Goal: Information Seeking & Learning: Check status

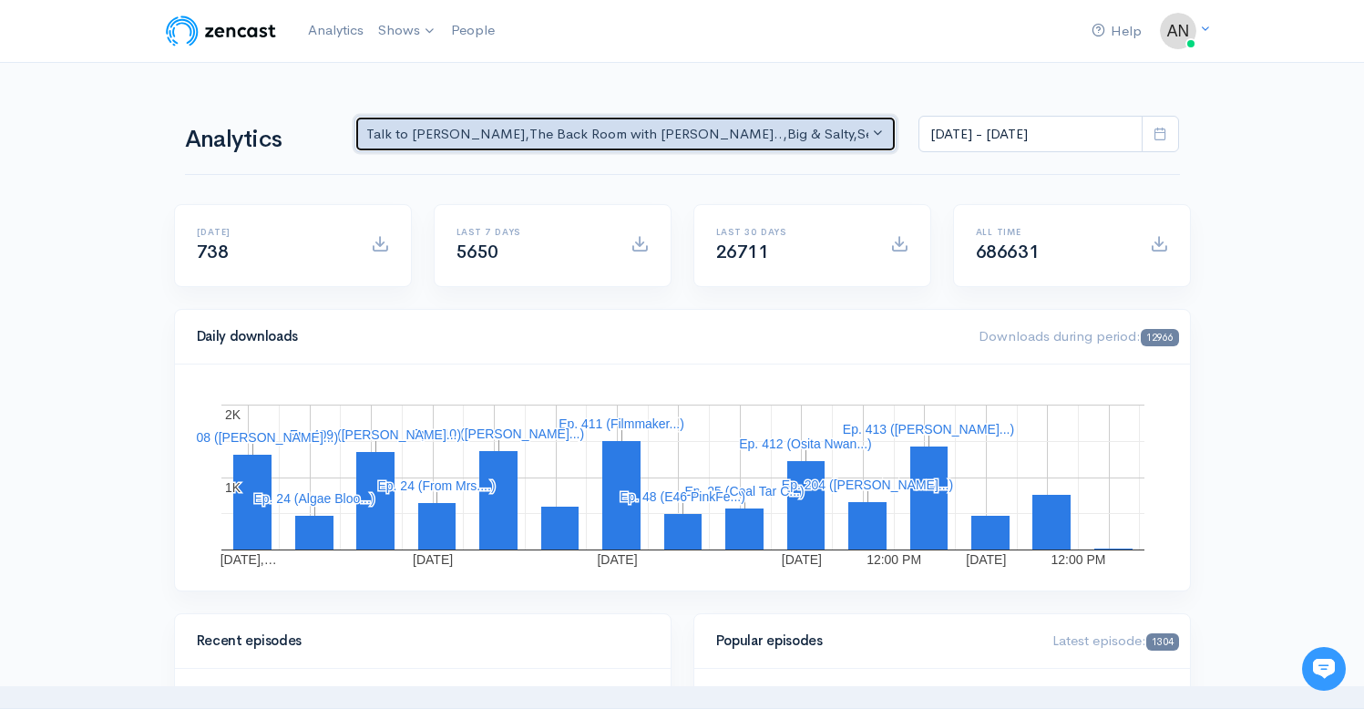
click at [577, 135] on div "Talk to [PERSON_NAME] , The Back Room with [PERSON_NAME].. , Big & Salty , Seri…" at bounding box center [617, 134] width 503 height 21
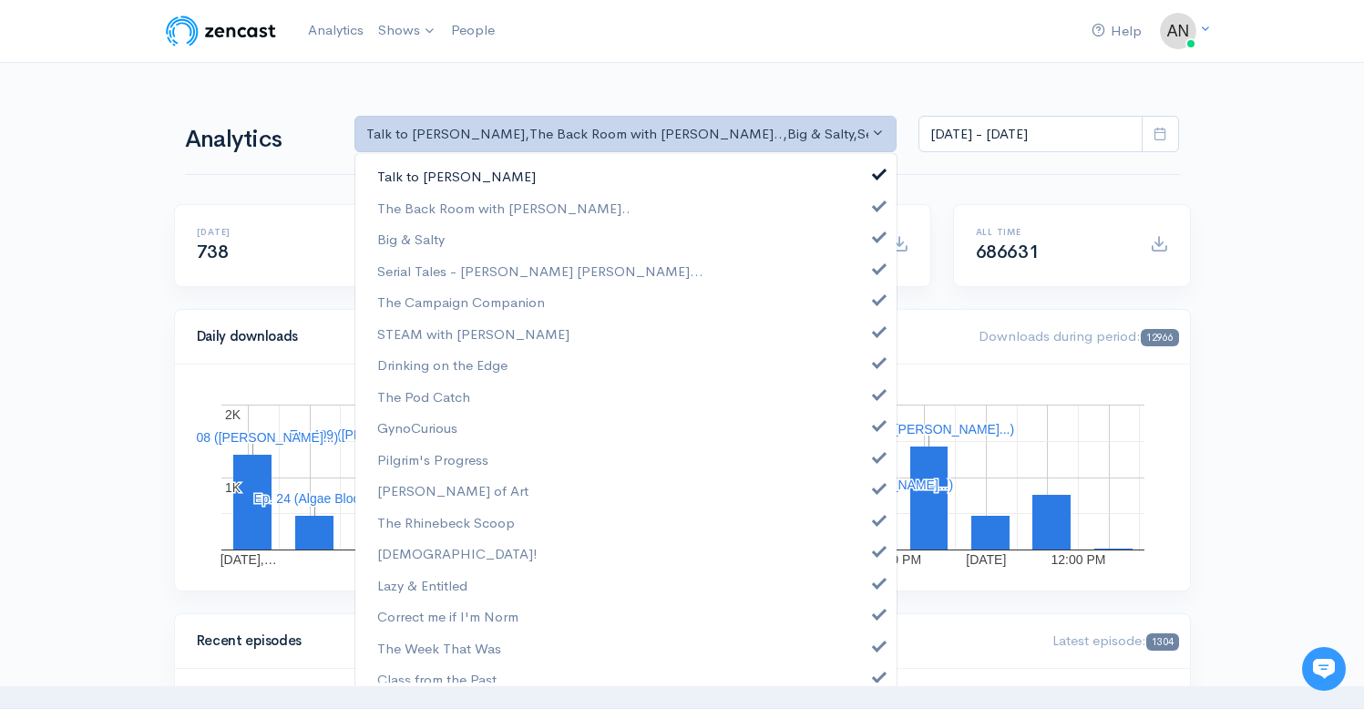
click at [870, 178] on link "Talk to [PERSON_NAME]" at bounding box center [625, 176] width 541 height 32
click at [869, 211] on link "The Back Room with [PERSON_NAME].." at bounding box center [625, 208] width 541 height 32
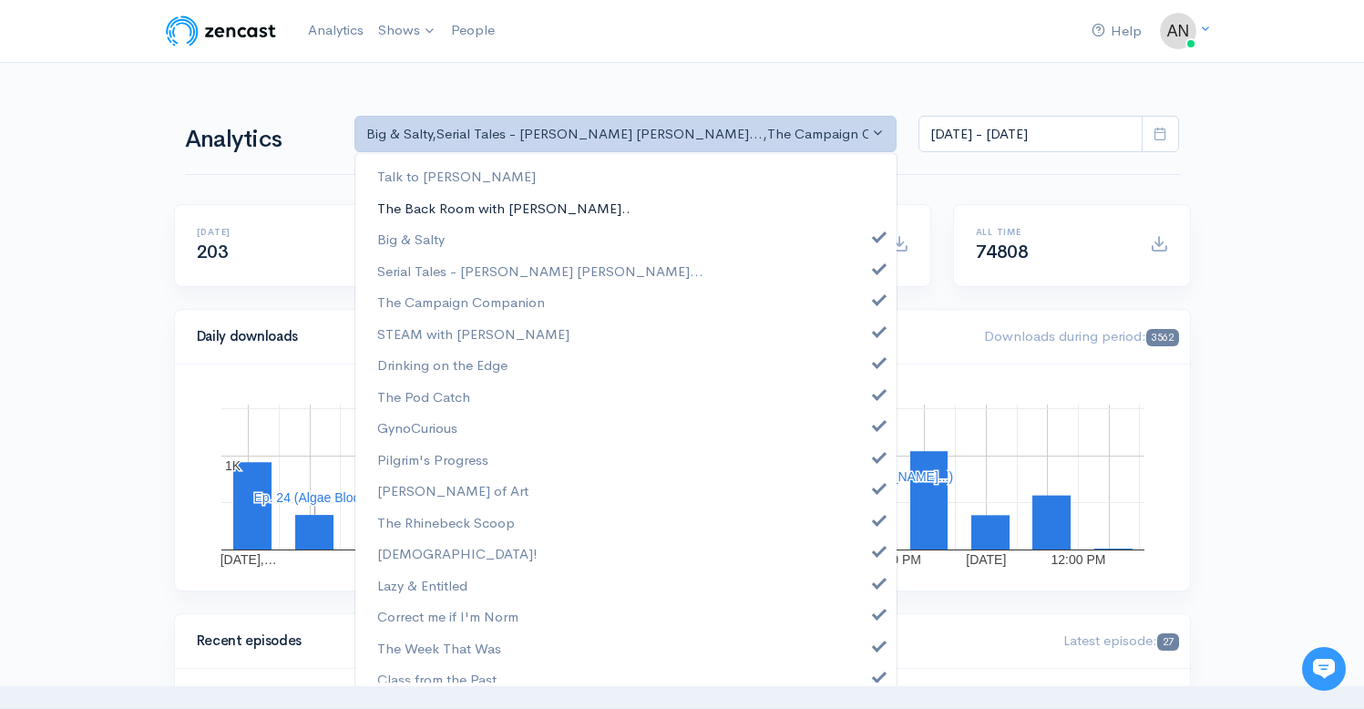
click at [869, 209] on link "The Back Room with [PERSON_NAME].." at bounding box center [625, 208] width 541 height 32
select select "10316"
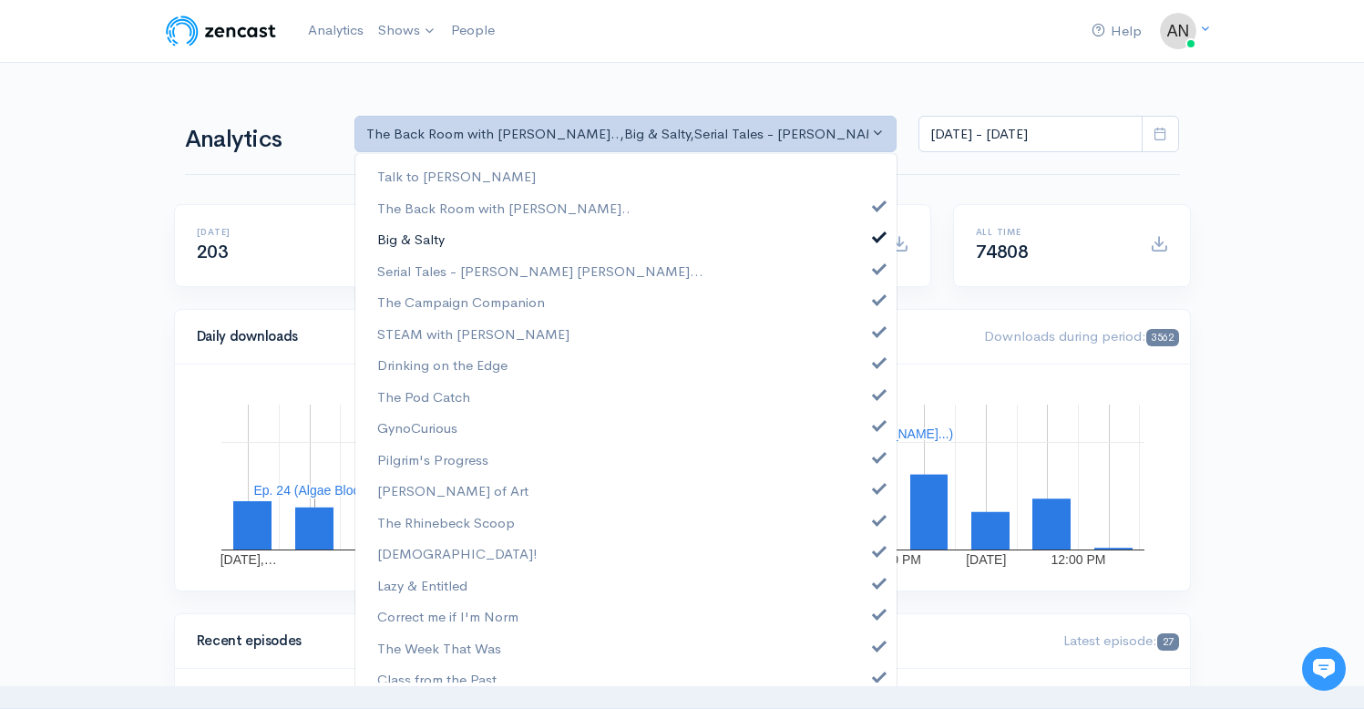
click at [868, 243] on link "Big & Salty" at bounding box center [625, 239] width 541 height 32
click at [876, 270] on span at bounding box center [879, 267] width 7 height 14
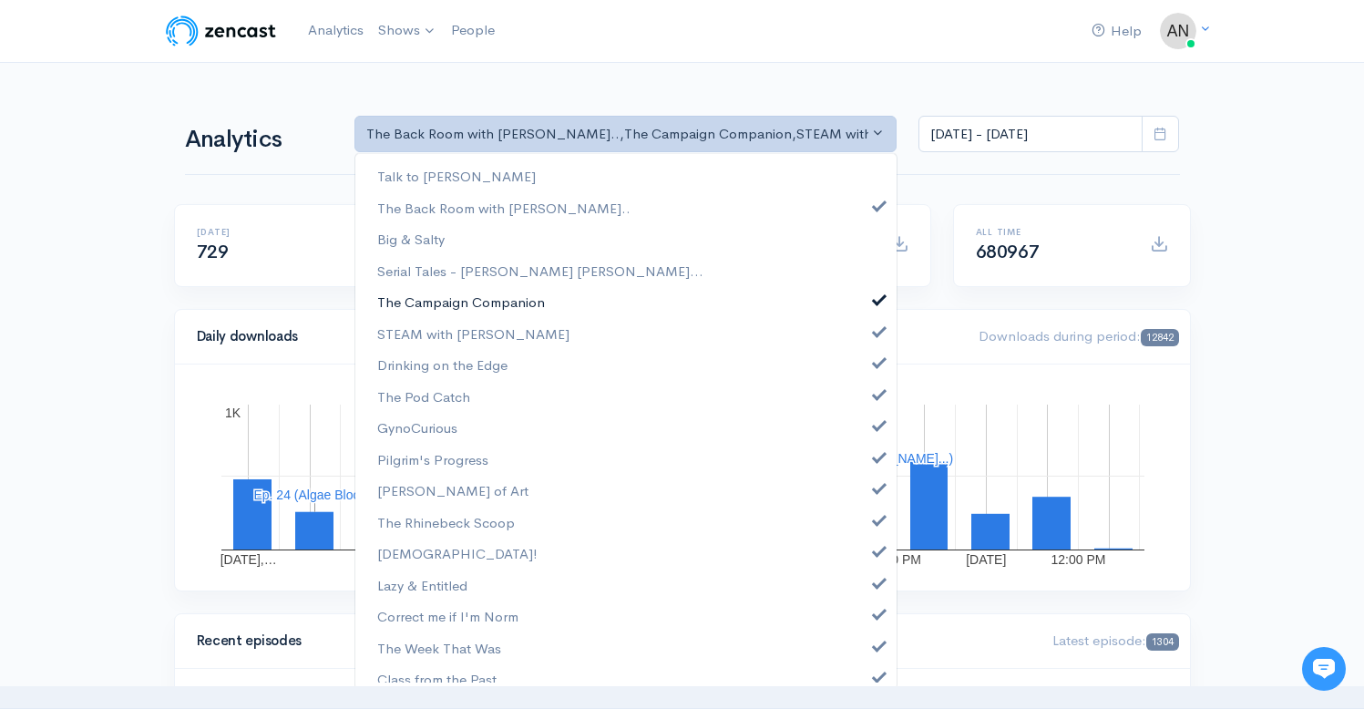
click at [876, 297] on span at bounding box center [879, 298] width 7 height 14
click at [876, 330] on span at bounding box center [879, 330] width 7 height 14
click at [876, 366] on span at bounding box center [879, 361] width 7 height 14
click at [876, 391] on span at bounding box center [879, 393] width 7 height 14
click at [876, 428] on span at bounding box center [879, 423] width 7 height 14
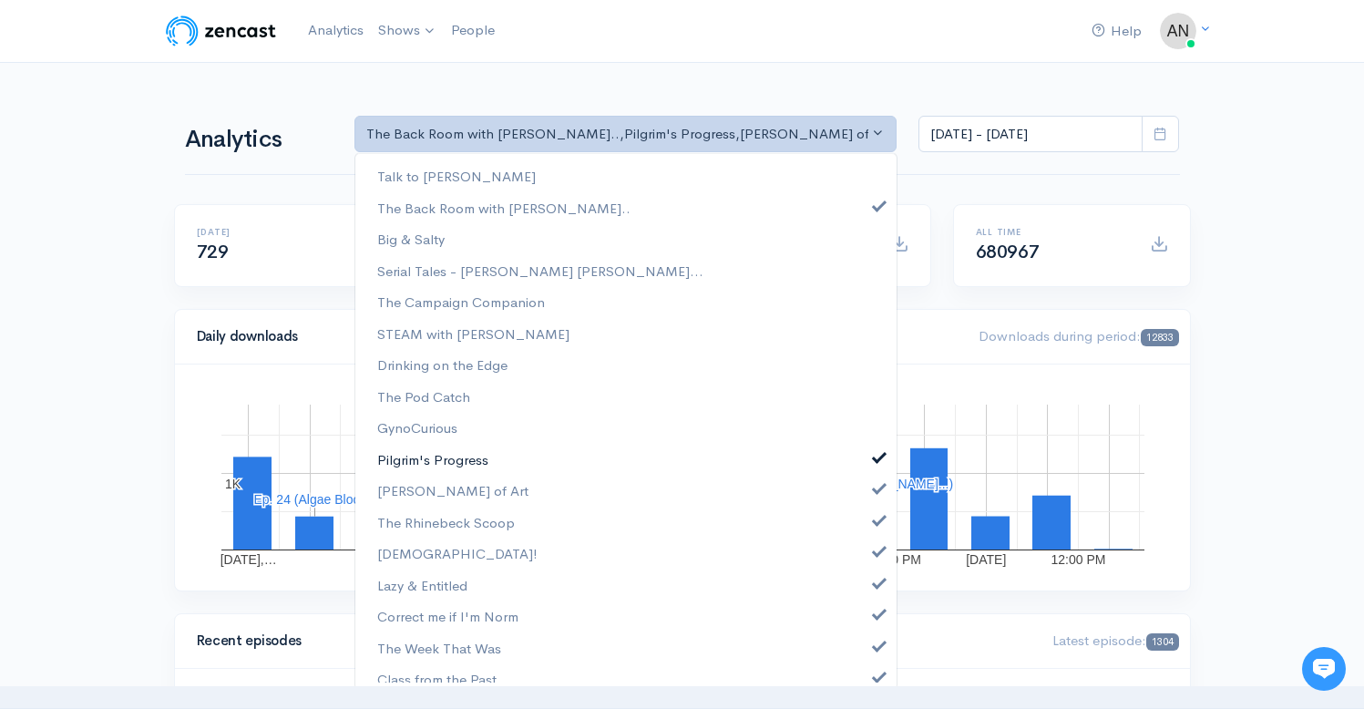
click at [876, 449] on span at bounding box center [879, 455] width 7 height 14
click at [876, 493] on span at bounding box center [879, 486] width 7 height 14
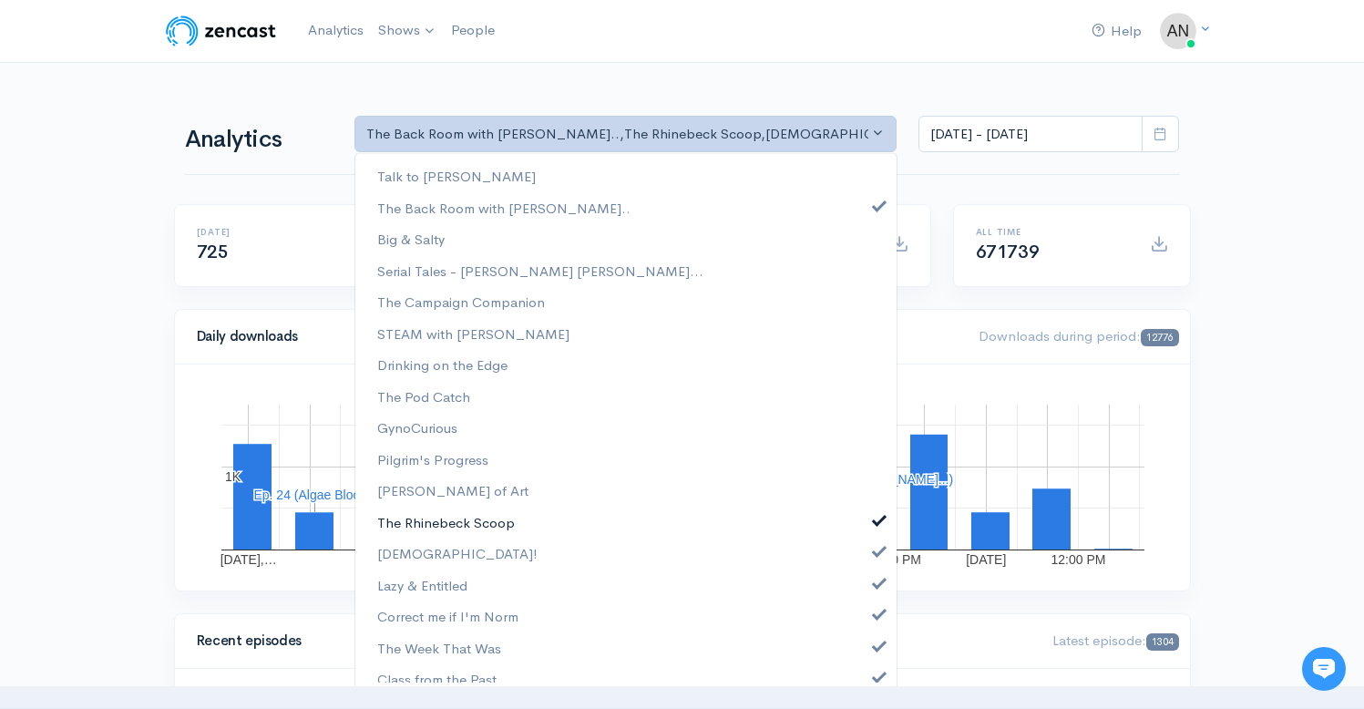
click at [865, 528] on link "The Rhinebeck Scoop" at bounding box center [625, 523] width 541 height 32
click at [876, 544] on span at bounding box center [879, 549] width 7 height 14
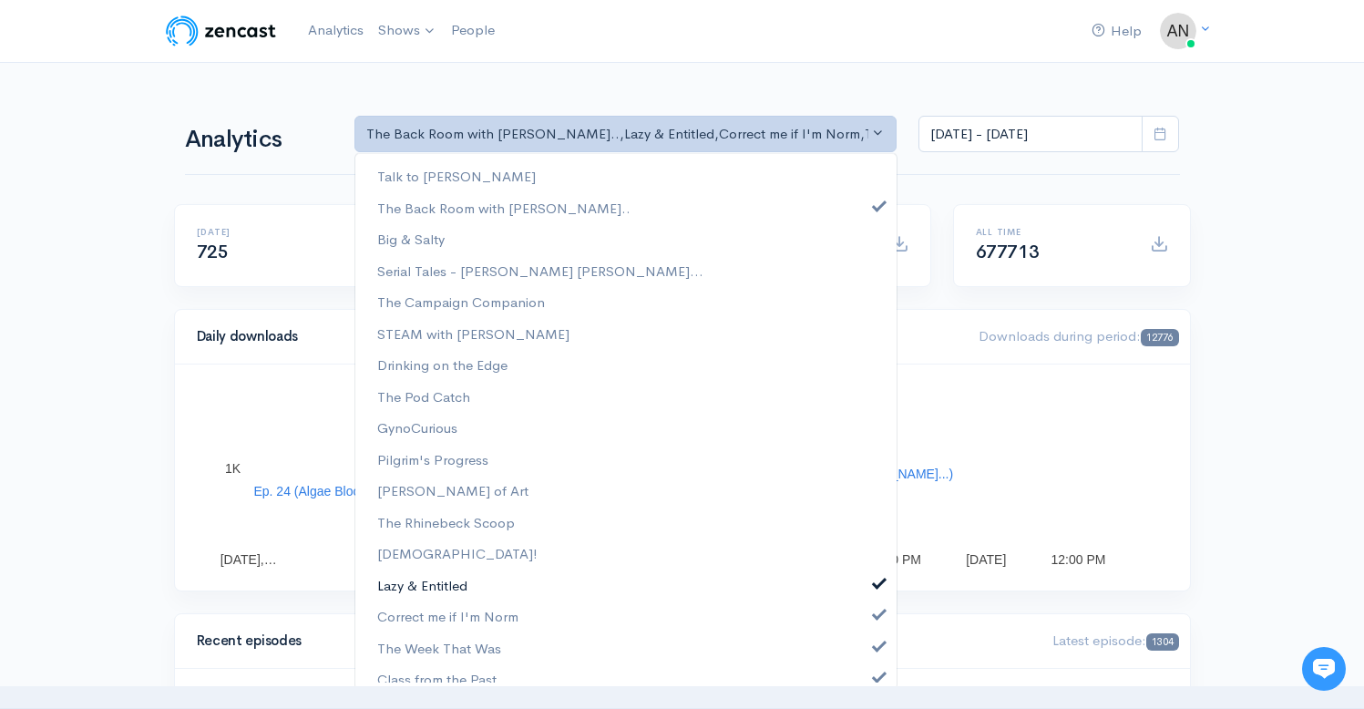
click at [876, 588] on span at bounding box center [879, 581] width 7 height 14
click at [876, 615] on span at bounding box center [879, 612] width 7 height 14
click at [876, 637] on span at bounding box center [879, 644] width 7 height 14
click at [862, 689] on nav at bounding box center [682, 697] width 1364 height 23
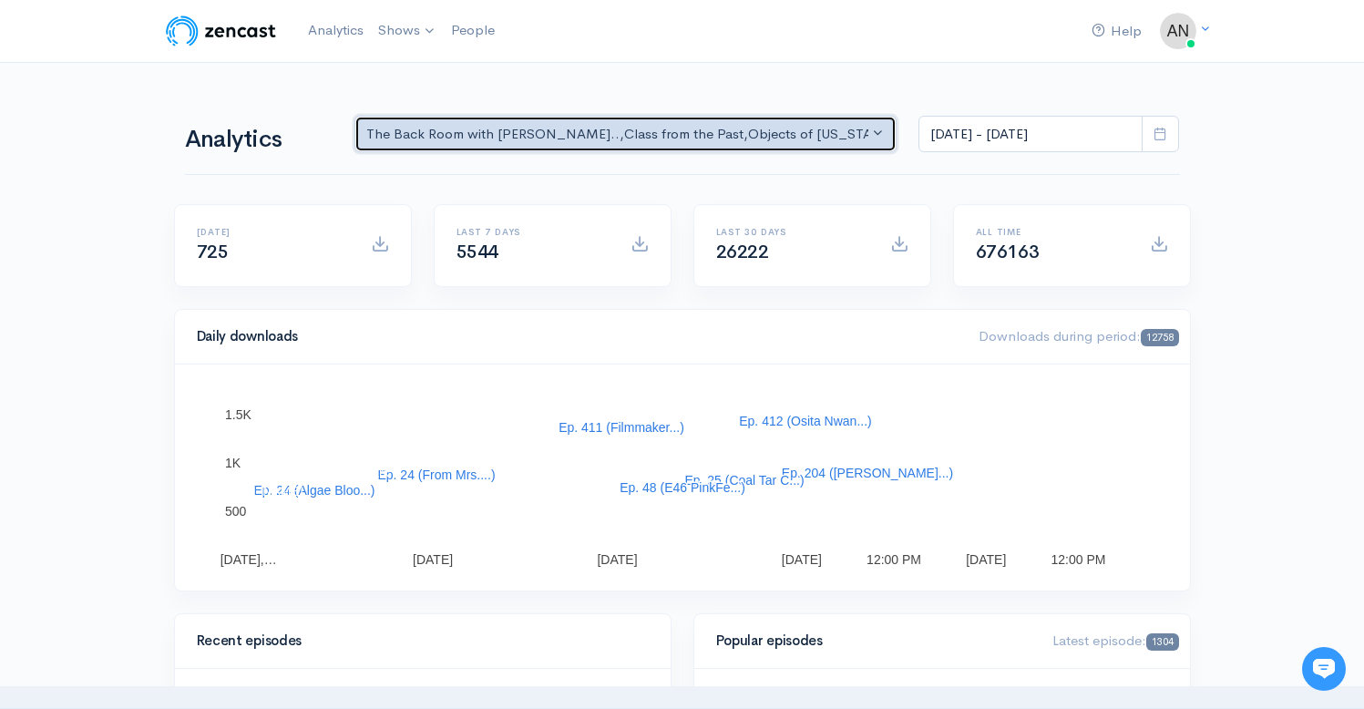
click at [826, 129] on div "The Back Room with [PERSON_NAME].. , Class from the Past , Objects of [US_STATE…" at bounding box center [617, 134] width 503 height 21
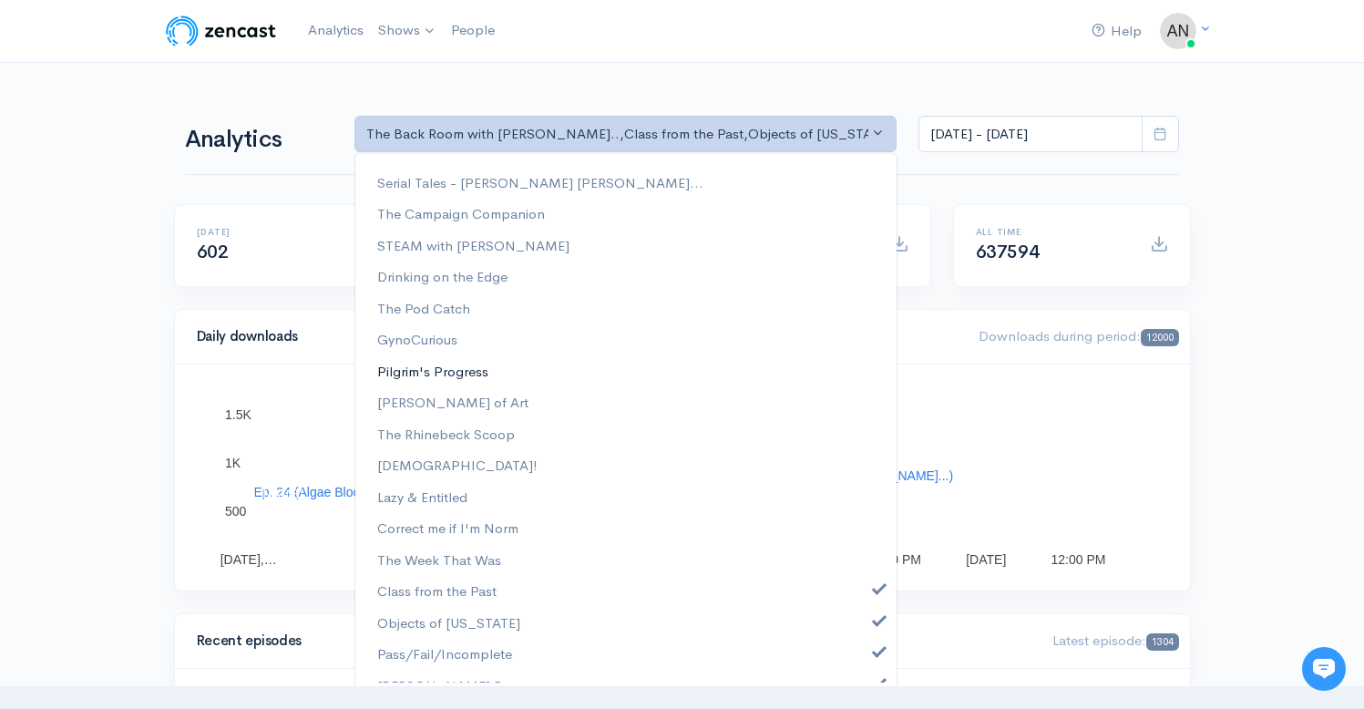
scroll to position [265, 0]
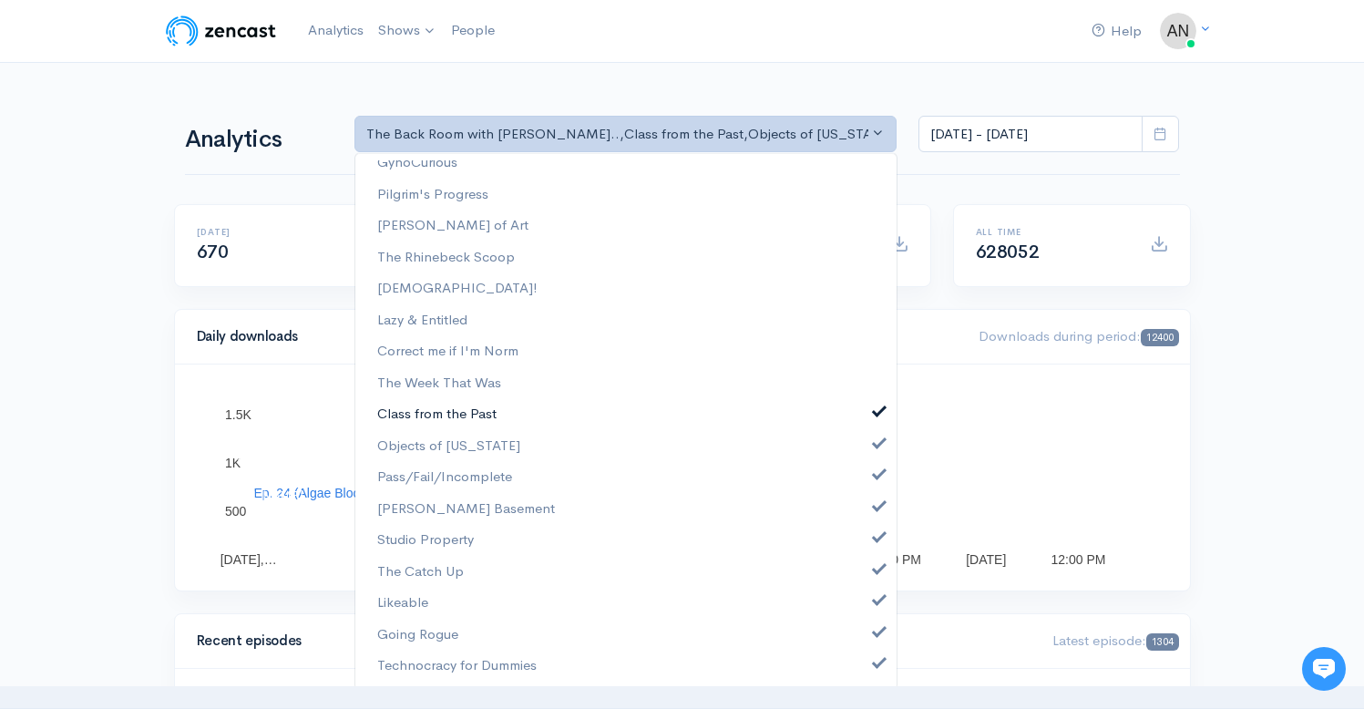
click at [876, 412] on span at bounding box center [879, 410] width 7 height 14
click at [876, 437] on span at bounding box center [879, 442] width 7 height 14
click at [876, 474] on span at bounding box center [879, 473] width 7 height 14
click at [876, 508] on span at bounding box center [879, 505] width 7 height 14
click at [876, 534] on span at bounding box center [879, 536] width 7 height 14
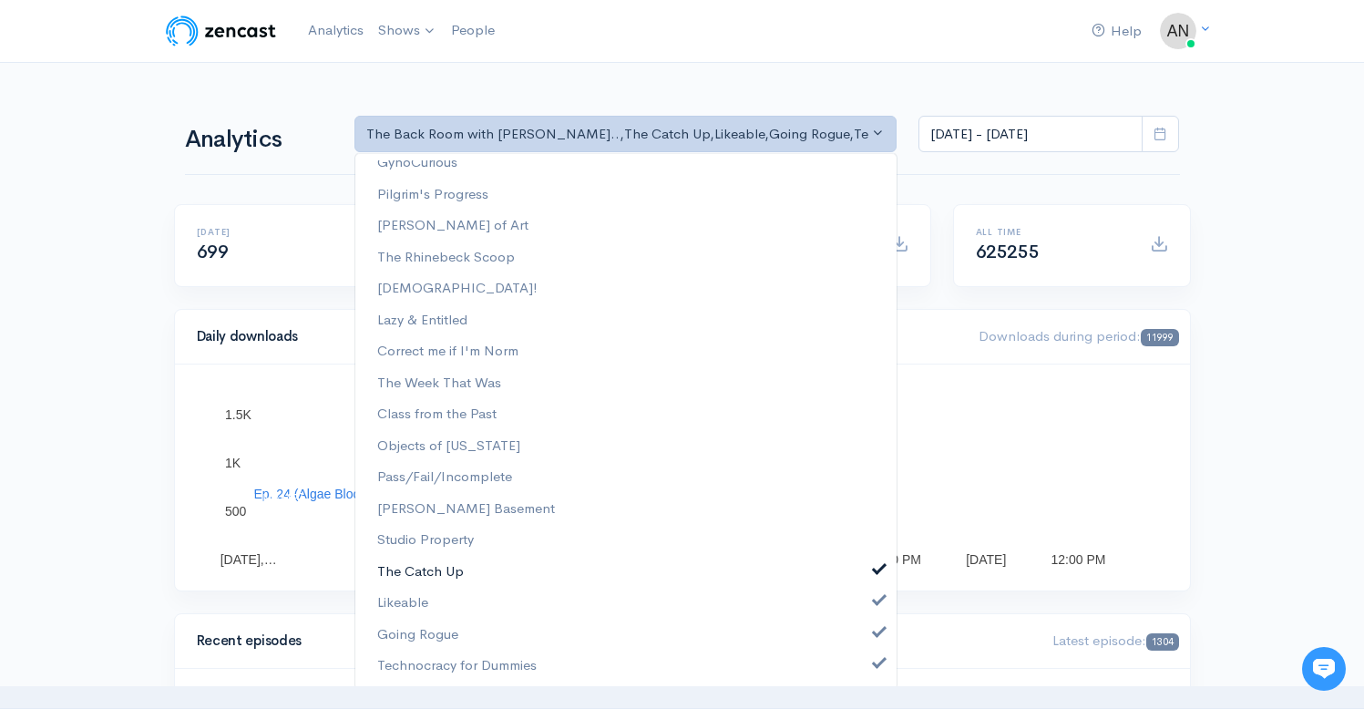
click at [865, 580] on link "The Catch Up" at bounding box center [625, 572] width 541 height 32
click at [866, 607] on link "Likeable" at bounding box center [625, 603] width 541 height 32
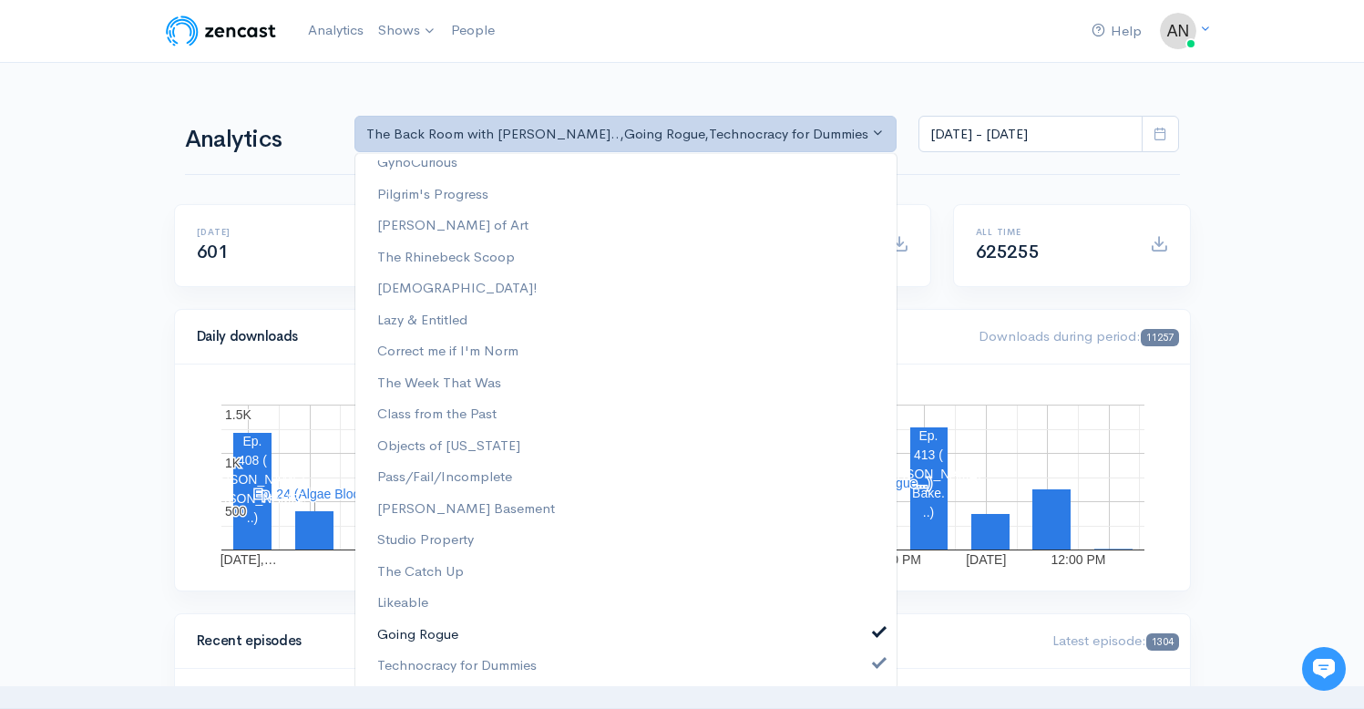
click at [876, 636] on span at bounding box center [879, 630] width 7 height 14
click at [876, 663] on span at bounding box center [879, 661] width 7 height 14
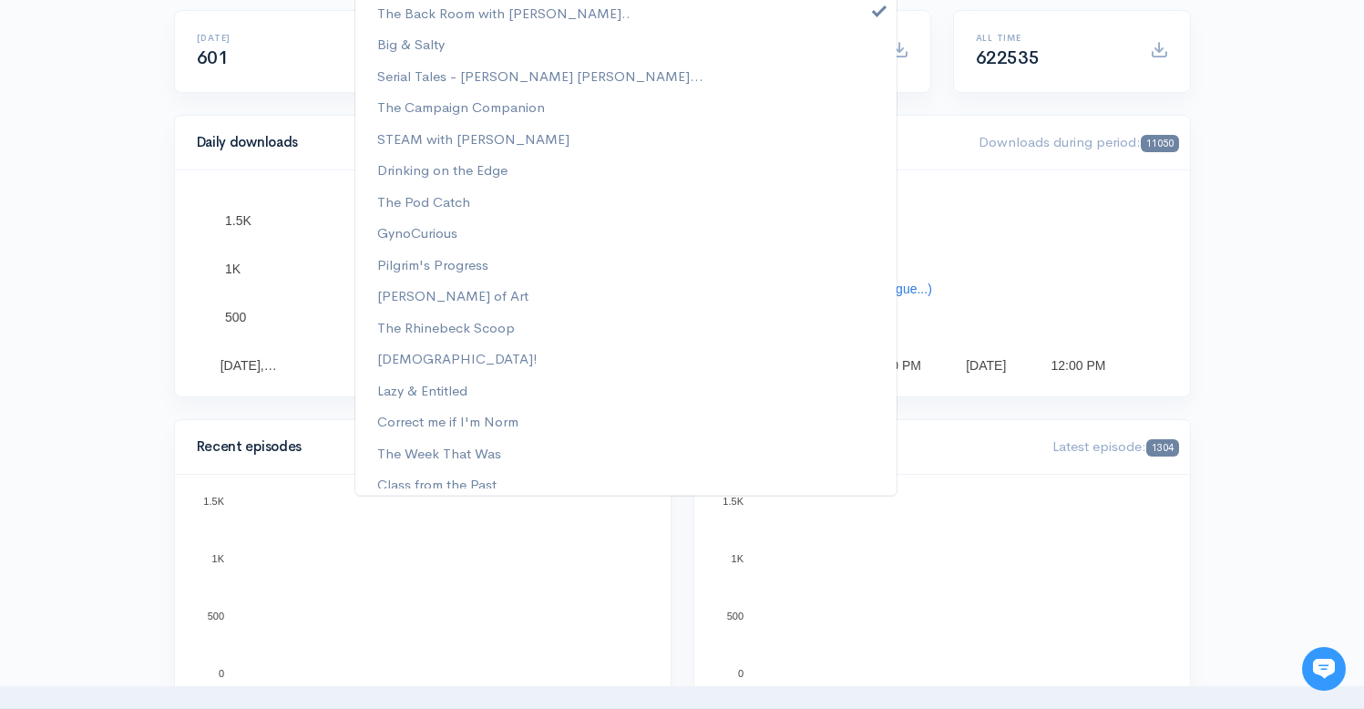
scroll to position [0, 0]
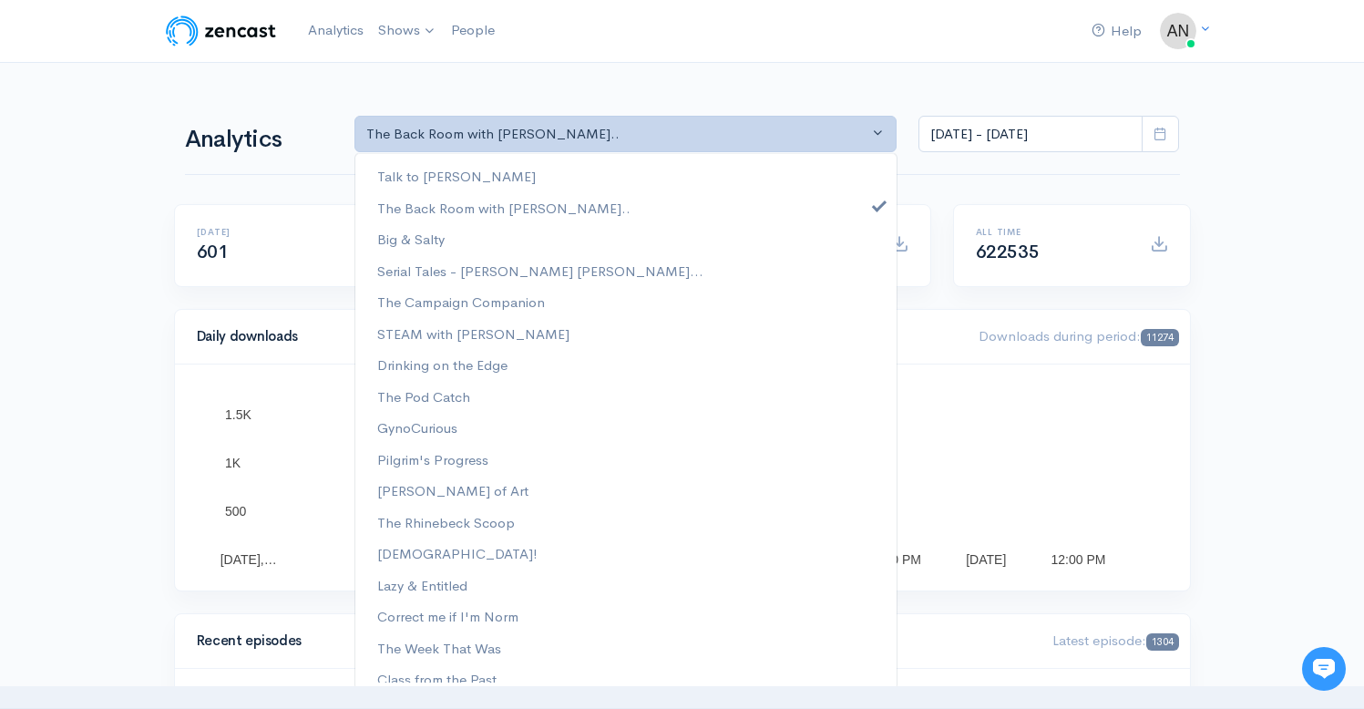
click at [637, 28] on div "Help Notifications View all Your profile Team settings Radio Free Rhinecliff Cu…" at bounding box center [682, 31] width 1039 height 40
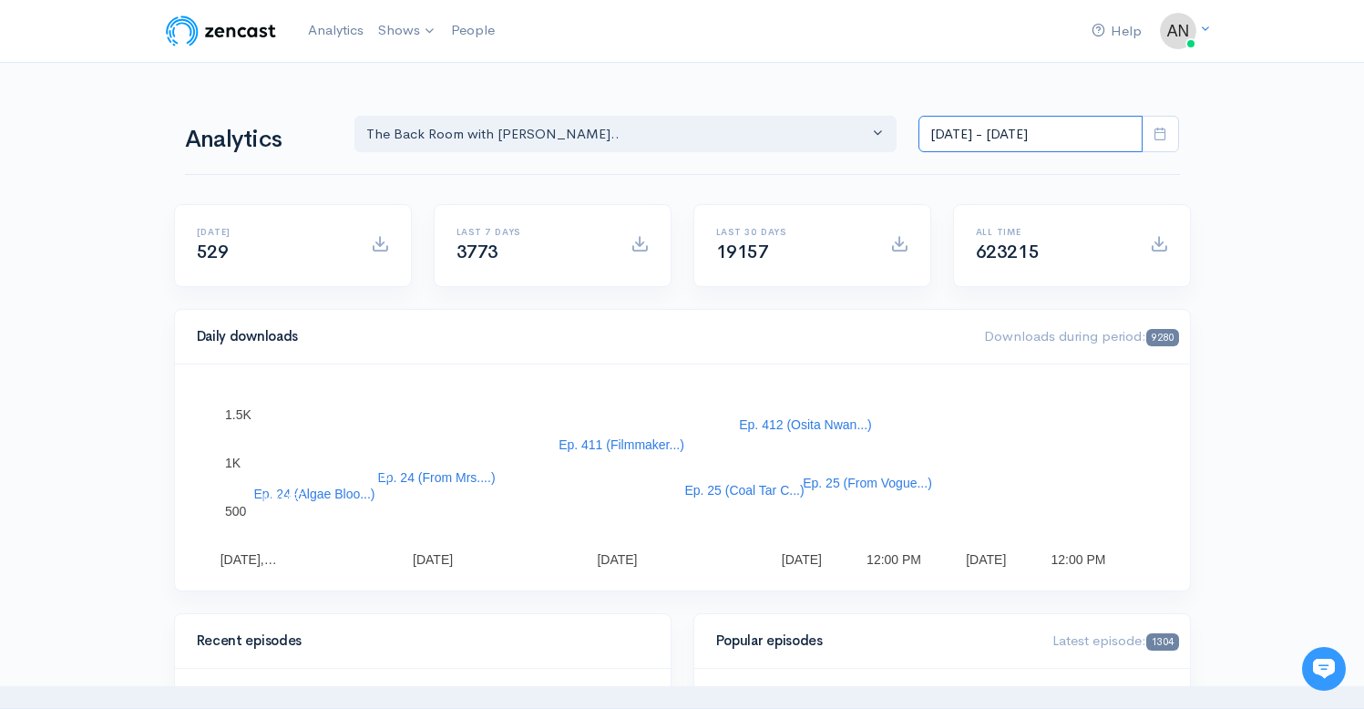
click at [1022, 132] on input "[DATE] - [DATE]" at bounding box center [1031, 134] width 224 height 37
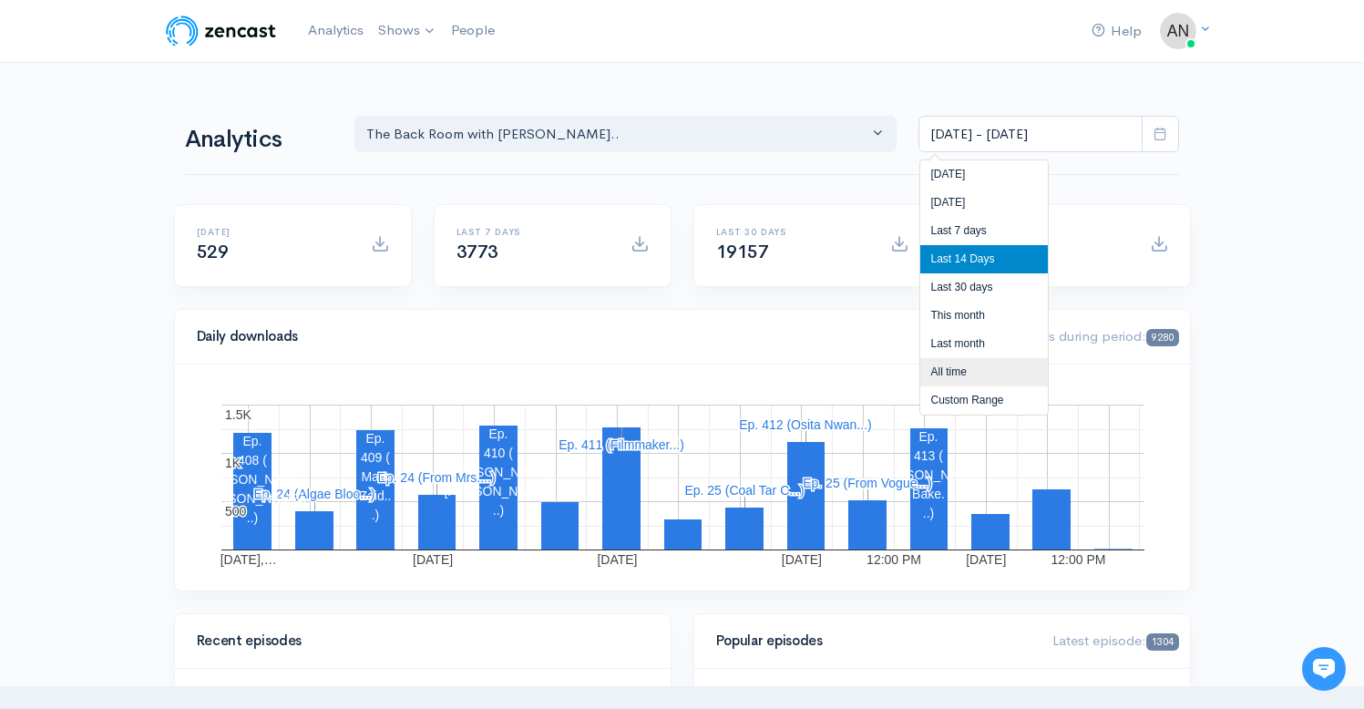
click at [961, 376] on li "All time" at bounding box center [984, 372] width 128 height 28
type input "[DATE] - [DATE]"
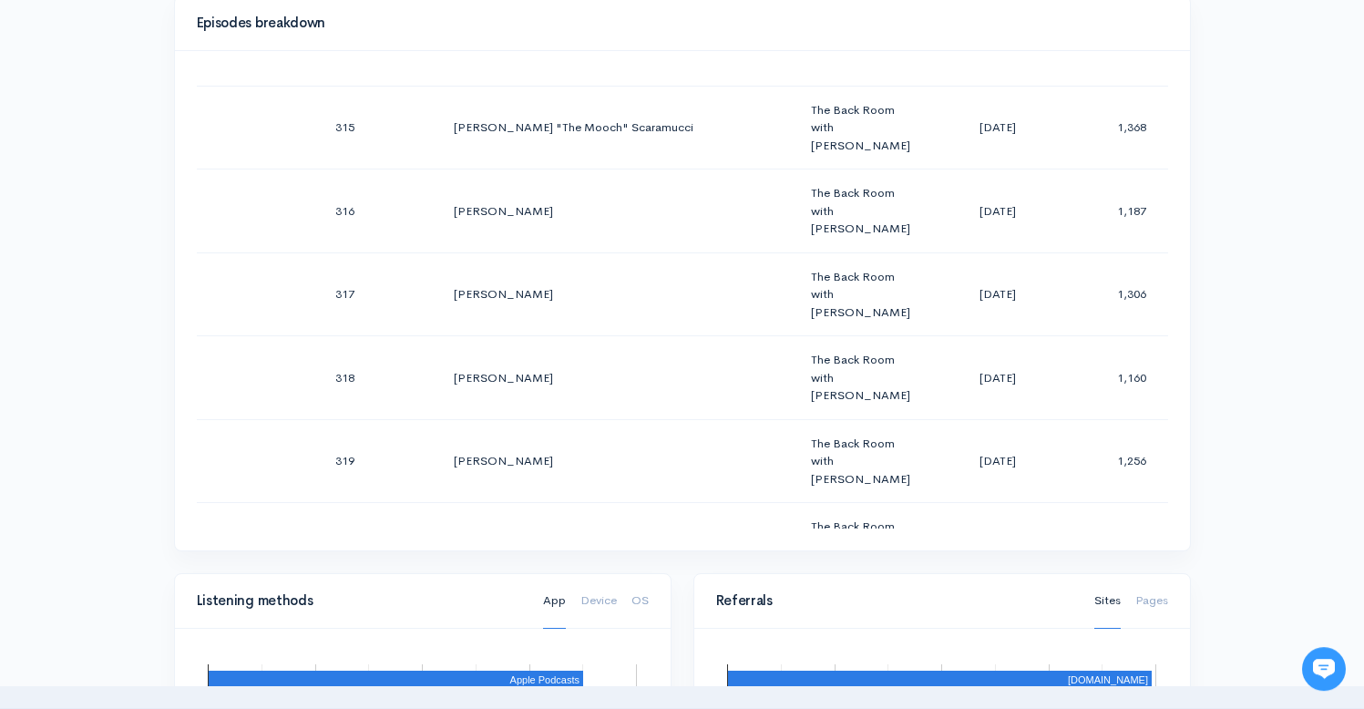
scroll to position [26462, 0]
